Goal: Transaction & Acquisition: Purchase product/service

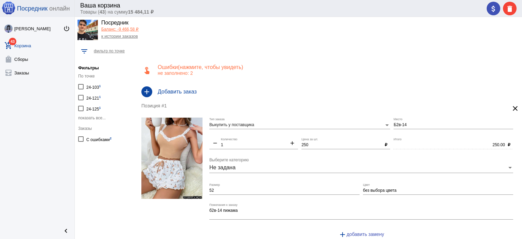
scroll to position [17, 0]
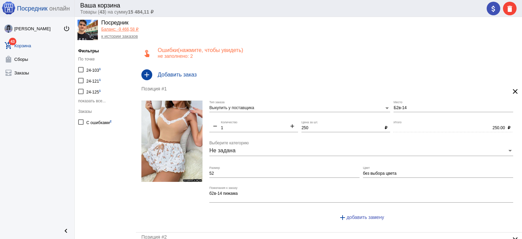
click at [224, 54] on p "не заполнено: 2" at bounding box center [337, 55] width 359 height 5
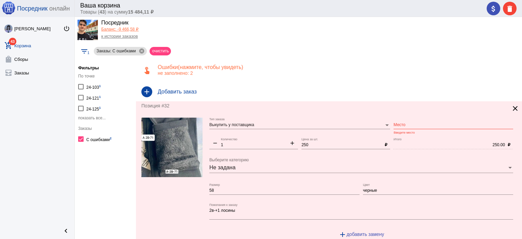
click at [400, 121] on div "Место" at bounding box center [453, 124] width 120 height 12
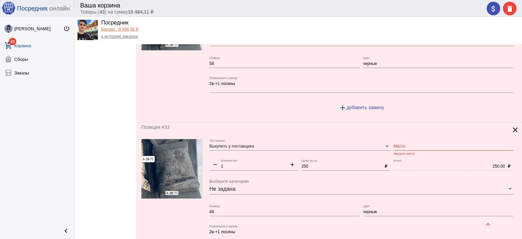
scroll to position [170, 0]
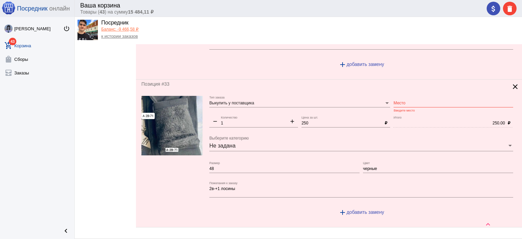
type input "2в-1"
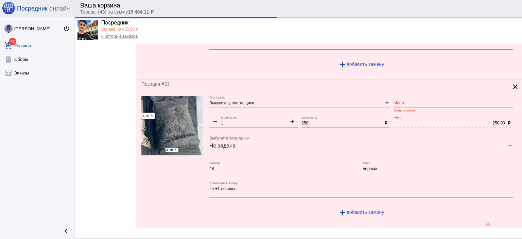
click at [402, 105] on div "Место" at bounding box center [453, 102] width 120 height 12
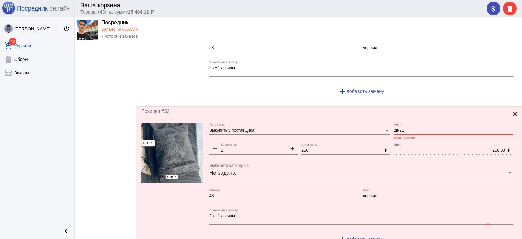
scroll to position [34, 0]
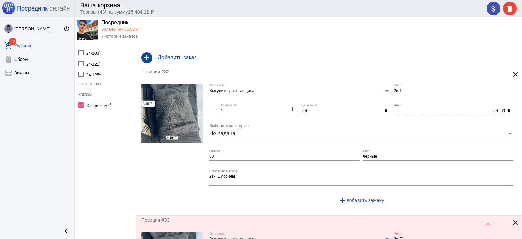
type input "2в-71"
click at [413, 91] on input "2в-1" at bounding box center [453, 91] width 120 height 5
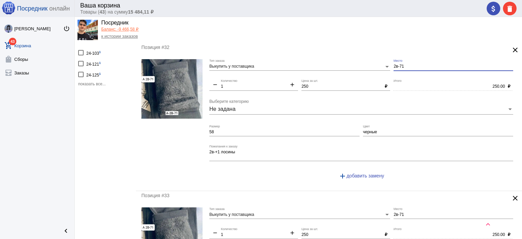
type input "2в-71"
click at [28, 42] on link "add_shopping_cart 43 Корзина" at bounding box center [37, 44] width 74 height 14
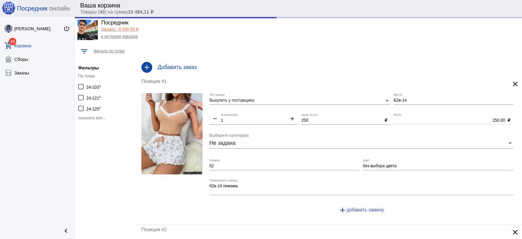
click at [28, 48] on link "add_shopping_cart 43 Корзина" at bounding box center [37, 44] width 74 height 14
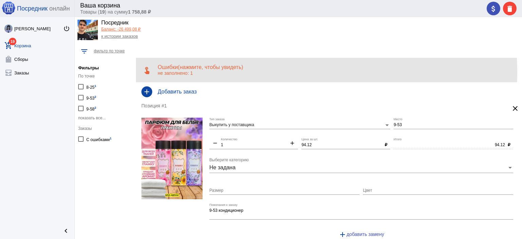
click at [244, 72] on p "не заполнено: 1" at bounding box center [337, 72] width 359 height 5
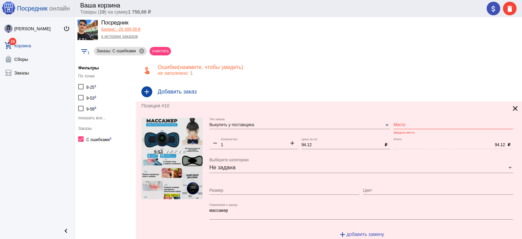
click at [511, 105] on mat-icon "clear" at bounding box center [515, 108] width 8 height 8
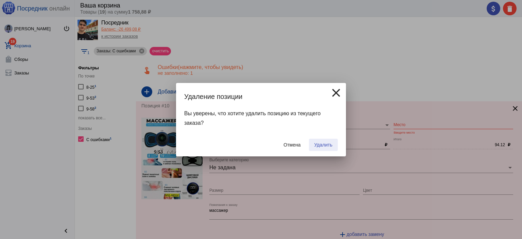
click at [330, 143] on span "Удалить" at bounding box center [323, 144] width 18 height 5
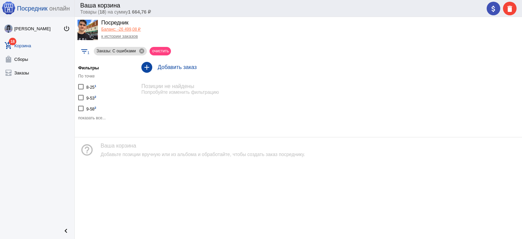
click at [105, 31] on link "Баланс: -26 499,08 ₽" at bounding box center [120, 29] width 39 height 5
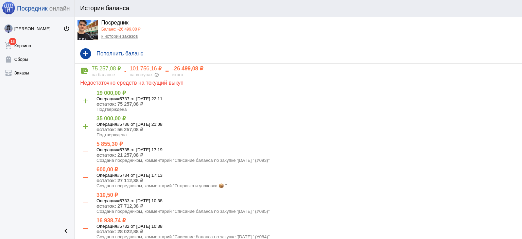
click at [121, 36] on link "к истории заказов" at bounding box center [119, 36] width 37 height 5
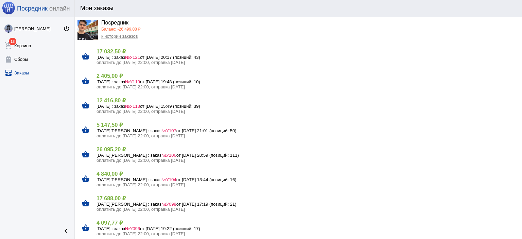
click at [108, 100] on h4 "12 416,80 ₽" at bounding box center [306, 100] width 420 height 6
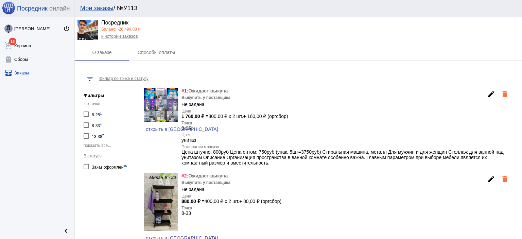
click at [125, 35] on link "к истории заказов" at bounding box center [119, 36] width 37 height 5
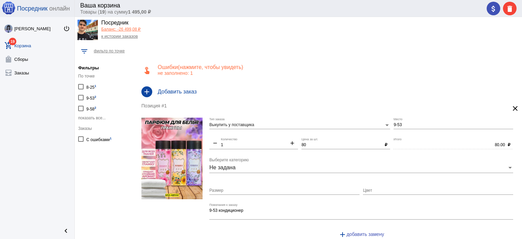
scroll to position [17, 0]
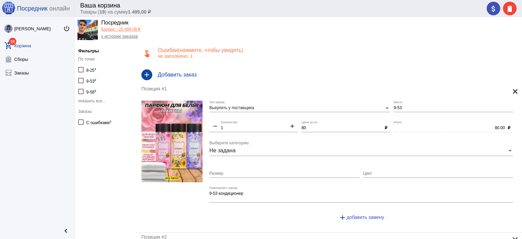
click at [218, 52] on span "(нажмите, чтобы увидеть)" at bounding box center [210, 50] width 65 height 6
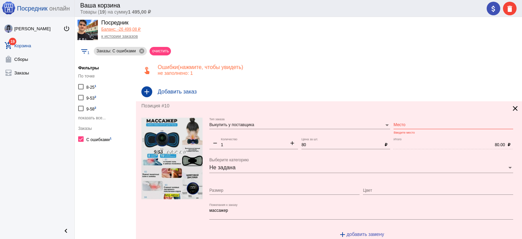
click at [511, 108] on mat-icon "clear" at bounding box center [515, 108] width 8 height 8
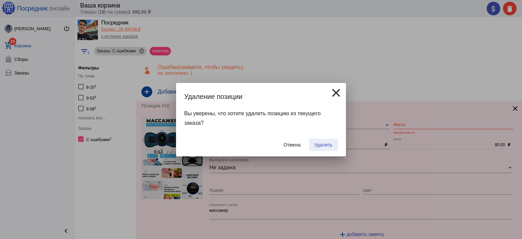
click at [323, 144] on span "Удалить" at bounding box center [323, 144] width 18 height 5
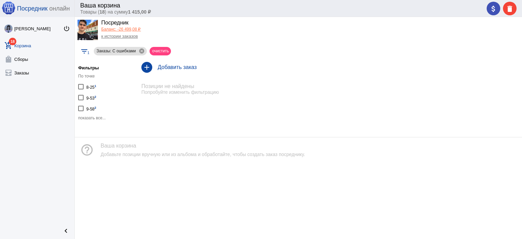
drag, startPoint x: 34, startPoint y: 47, endPoint x: 29, endPoint y: 44, distance: 6.1
click at [29, 44] on link "add_shopping_cart 18 Корзина" at bounding box center [37, 44] width 74 height 14
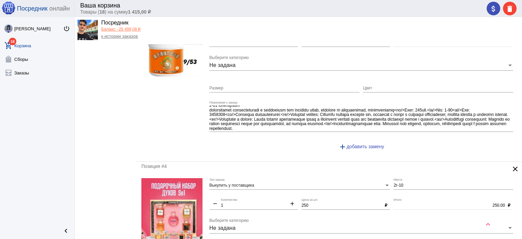
scroll to position [3, 0]
click at [487, 5] on button "attach_money" at bounding box center [493, 9] width 14 height 14
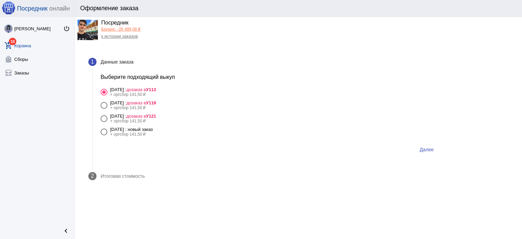
click at [156, 114] on span "дозаказ в У121" at bounding box center [141, 115] width 30 height 5
click at [104, 122] on input "[DATE] : дозаказ в У121 + оргсбор 141,50 ₽" at bounding box center [104, 122] width 0 height 0
radio input "true"
click at [429, 150] on span "Далее" at bounding box center [426, 149] width 14 height 5
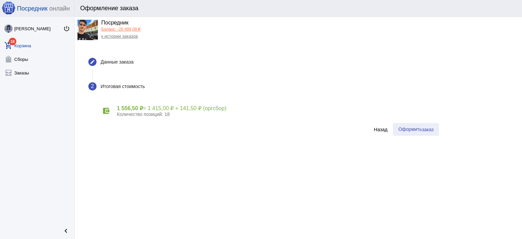
click at [422, 130] on span "заказ" at bounding box center [428, 129] width 12 height 5
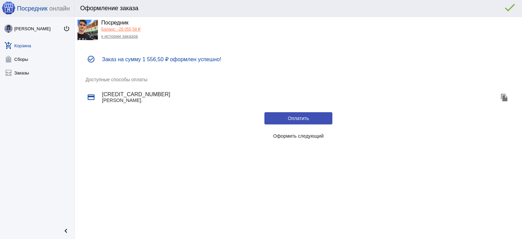
click at [316, 135] on span "Оформить следующий" at bounding box center [298, 135] width 51 height 5
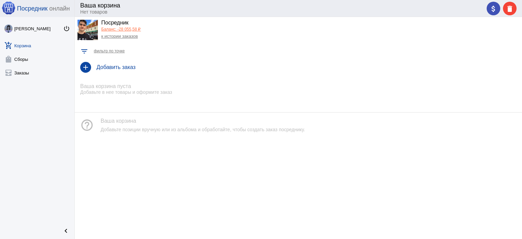
click at [130, 28] on link "Баланс: -28 055,58 ₽" at bounding box center [120, 29] width 39 height 5
